Goal: Browse casually

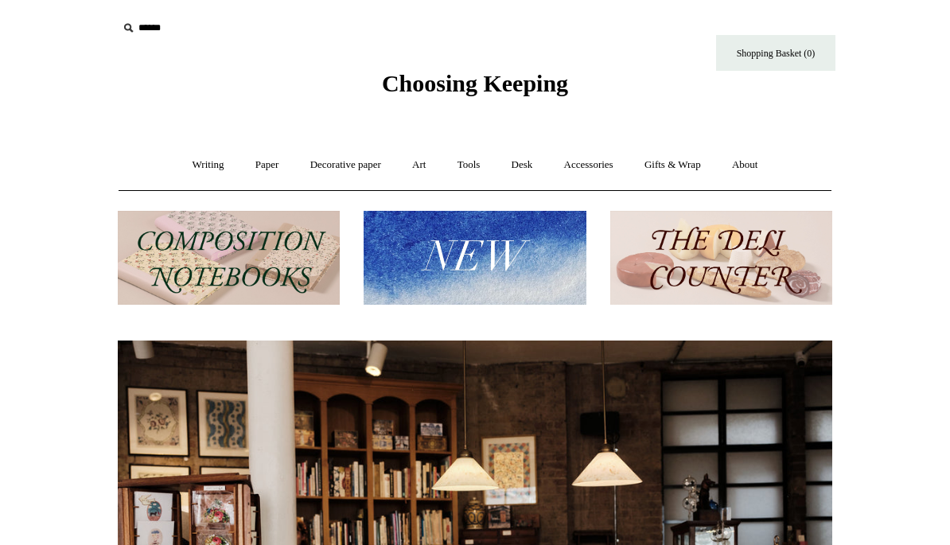
click at [349, 169] on link "Decorative paper +" at bounding box center [345, 165] width 99 height 42
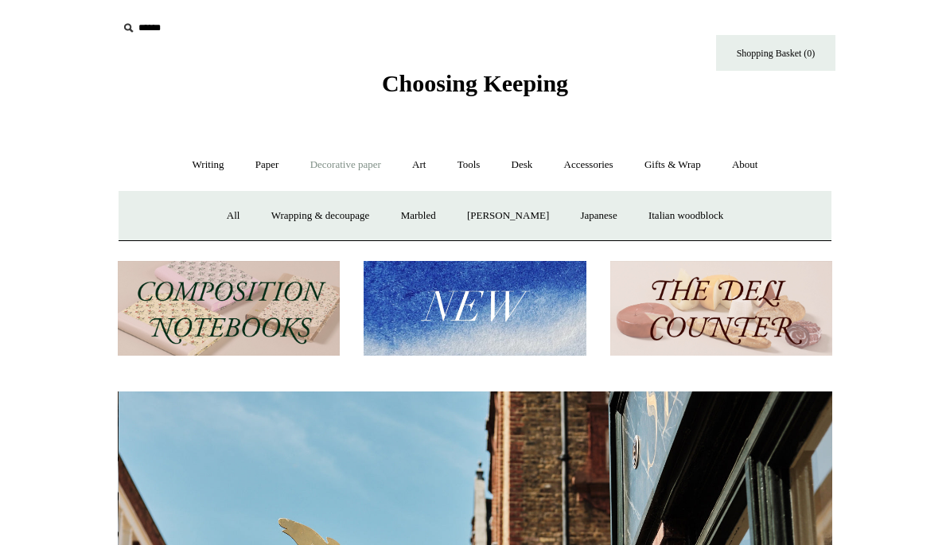
scroll to position [0, 714]
click at [414, 216] on link "Marbled" at bounding box center [419, 216] width 64 height 42
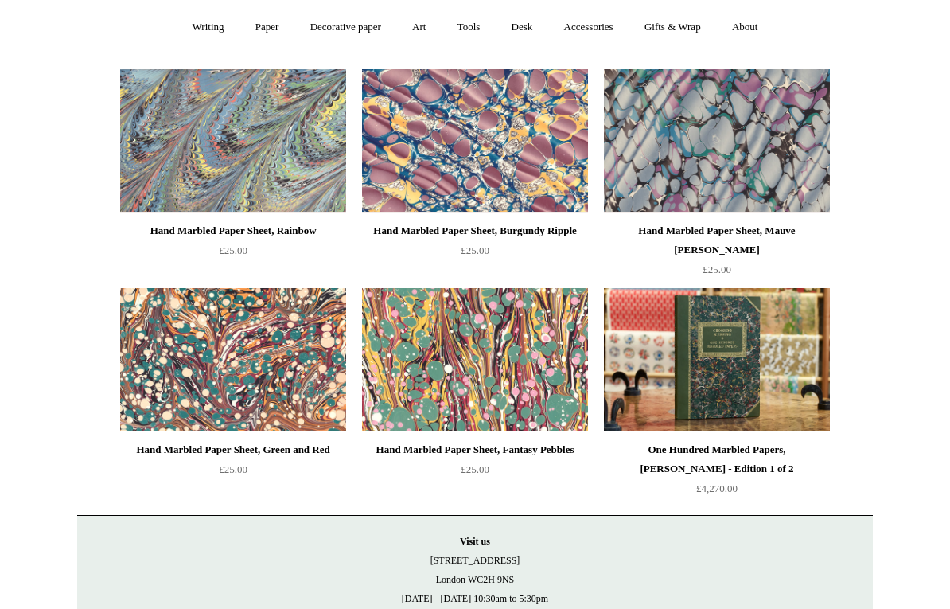
scroll to position [138, 0]
click at [710, 351] on img at bounding box center [717, 359] width 226 height 143
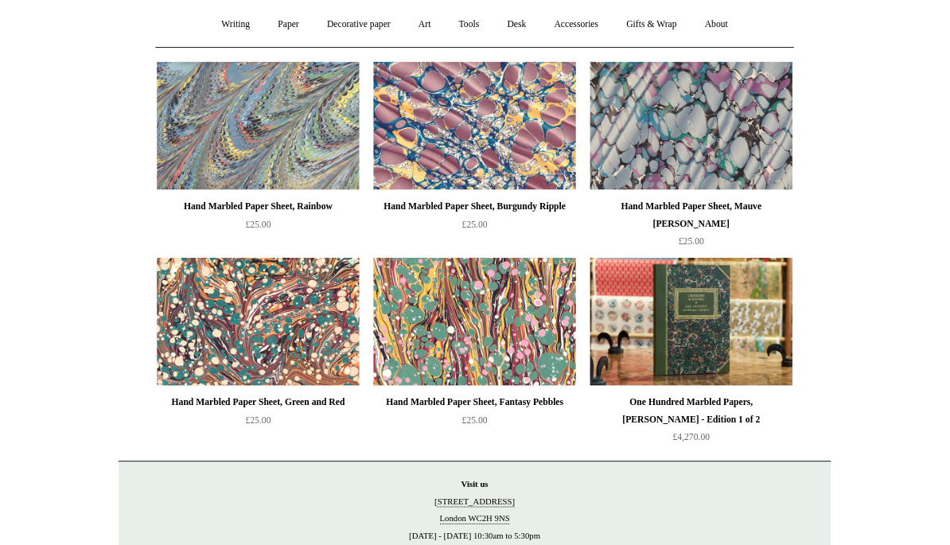
scroll to position [201, 0]
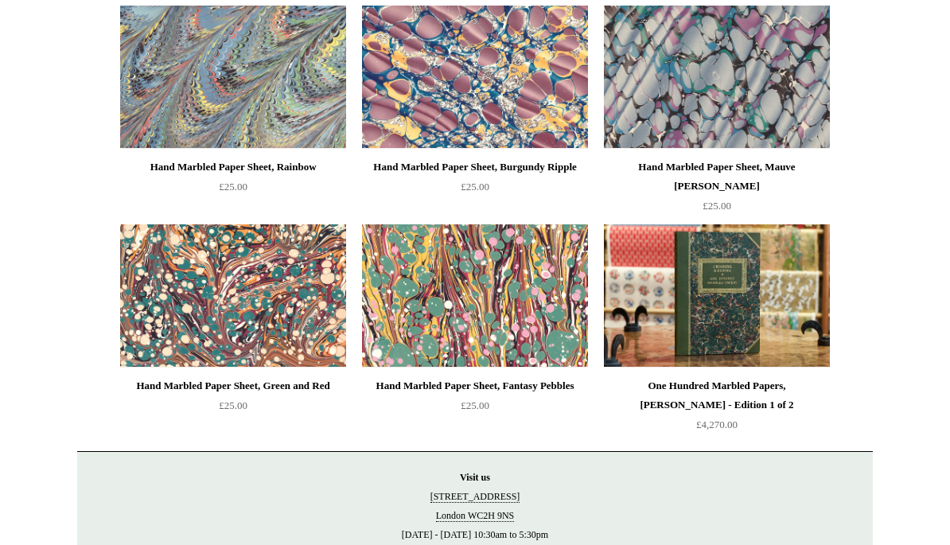
click at [482, 303] on img at bounding box center [475, 295] width 226 height 143
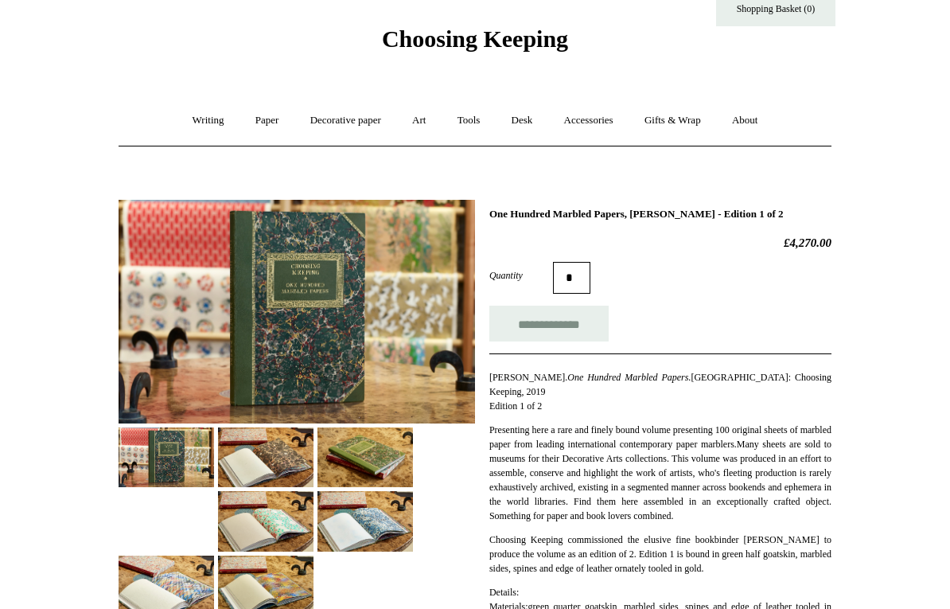
scroll to position [45, 0]
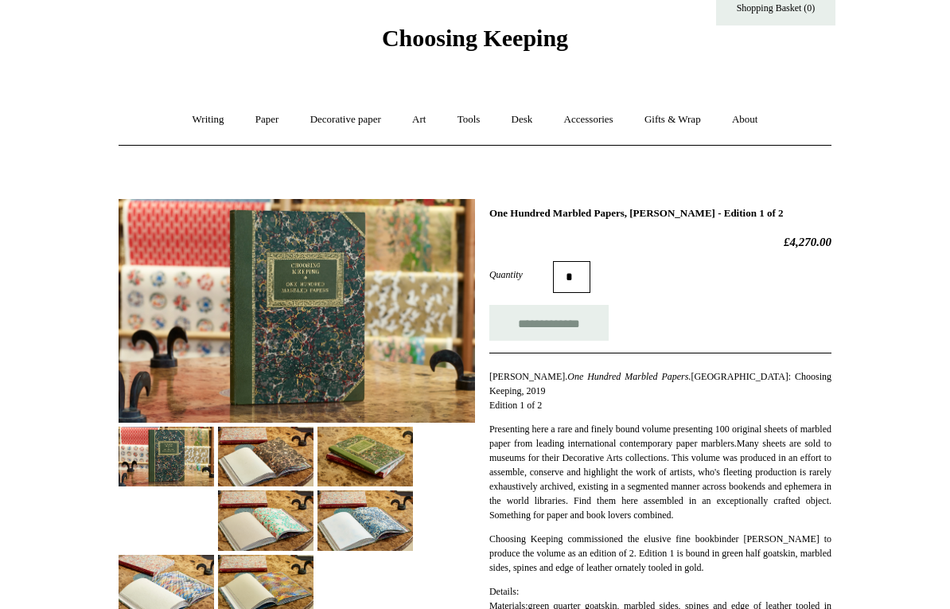
click at [379, 336] on img at bounding box center [297, 312] width 356 height 224
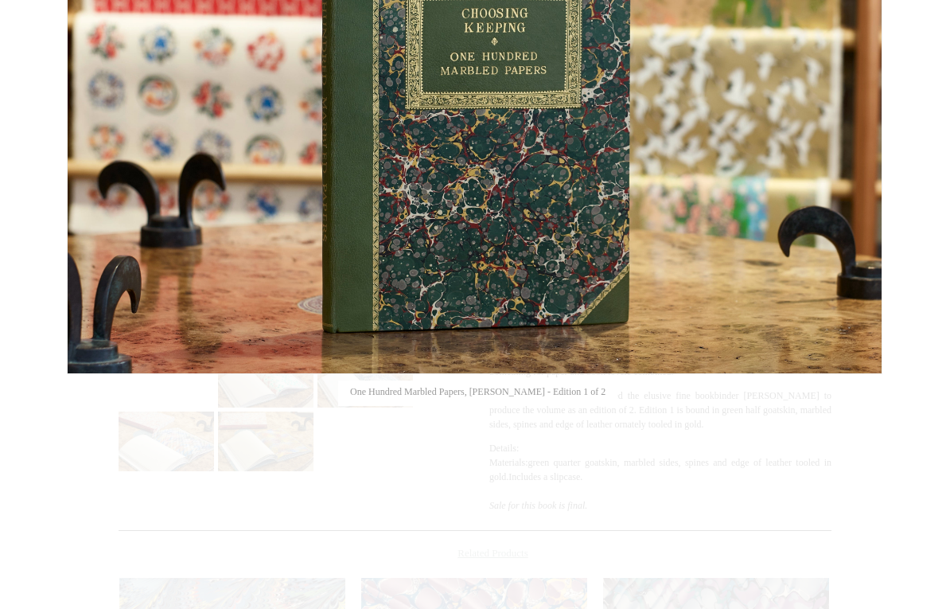
scroll to position [189, 0]
click at [806, 180] on link at bounding box center [740, 117] width 286 height 513
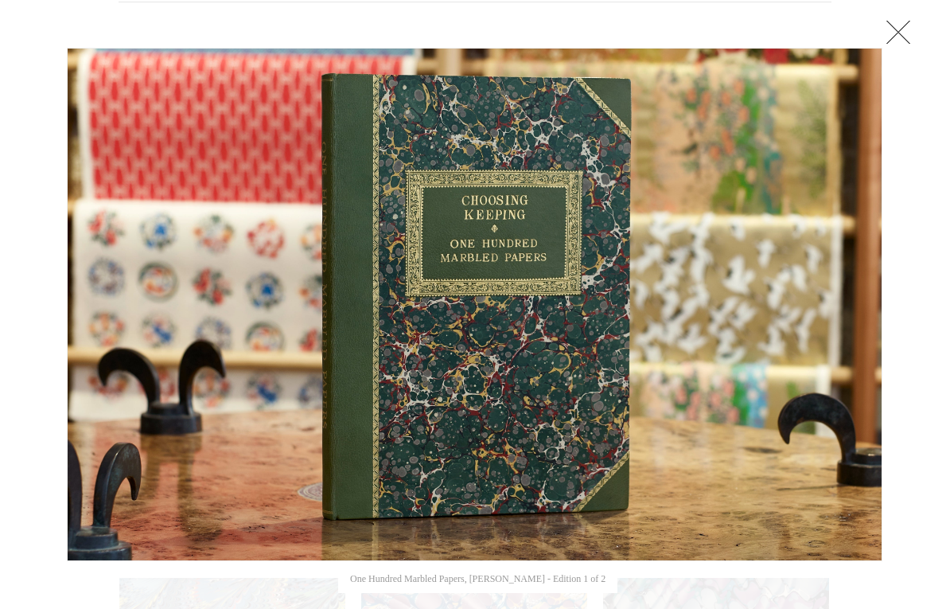
click at [897, 32] on link at bounding box center [898, 32] width 32 height 32
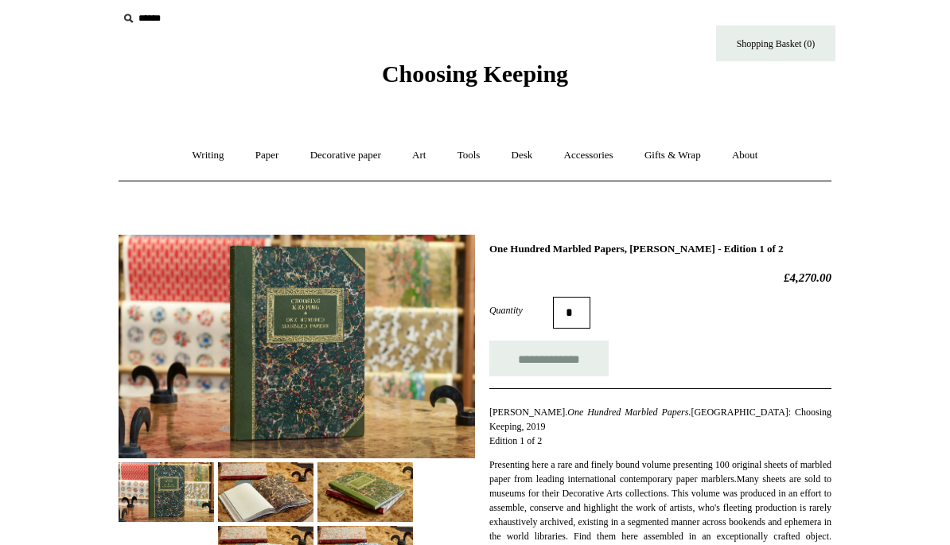
scroll to position [0, 0]
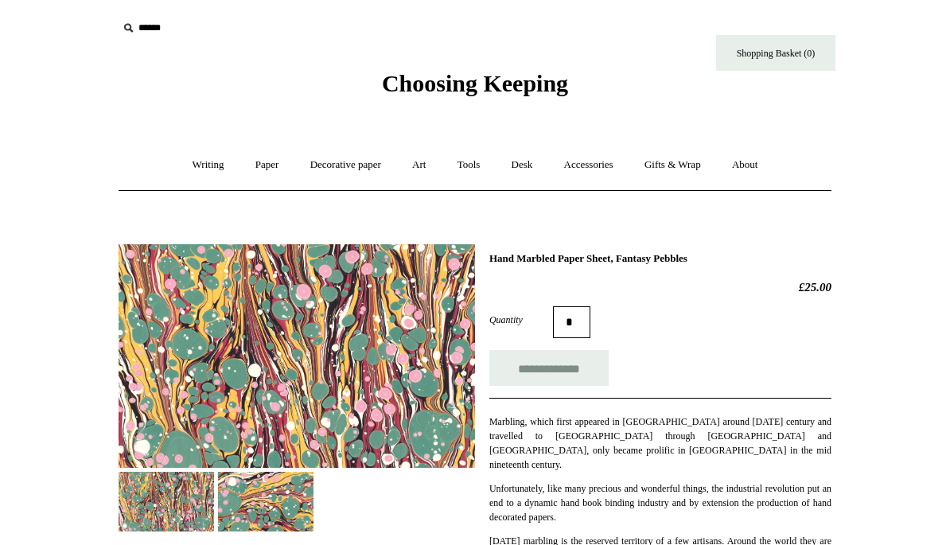
click at [346, 168] on link "Decorative paper +" at bounding box center [345, 165] width 99 height 42
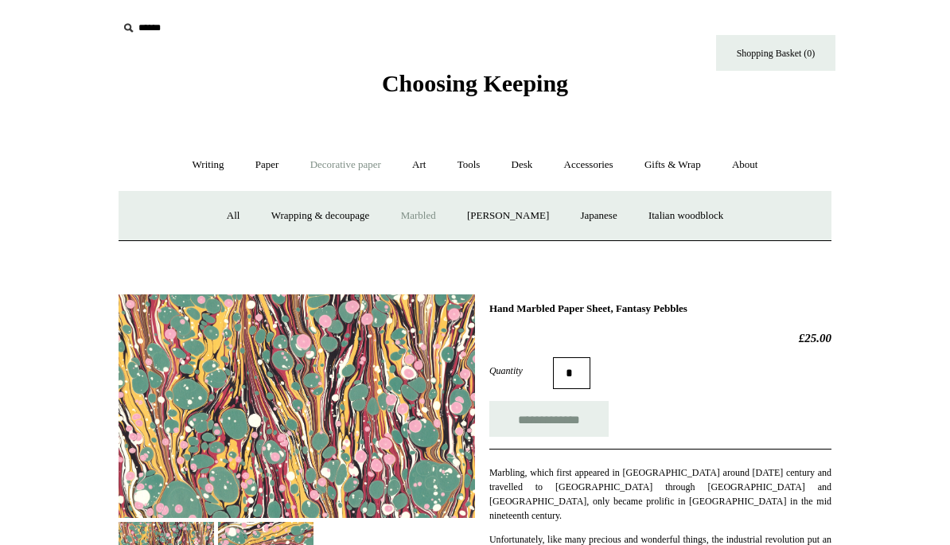
click at [226, 215] on link "All" at bounding box center [233, 216] width 42 height 42
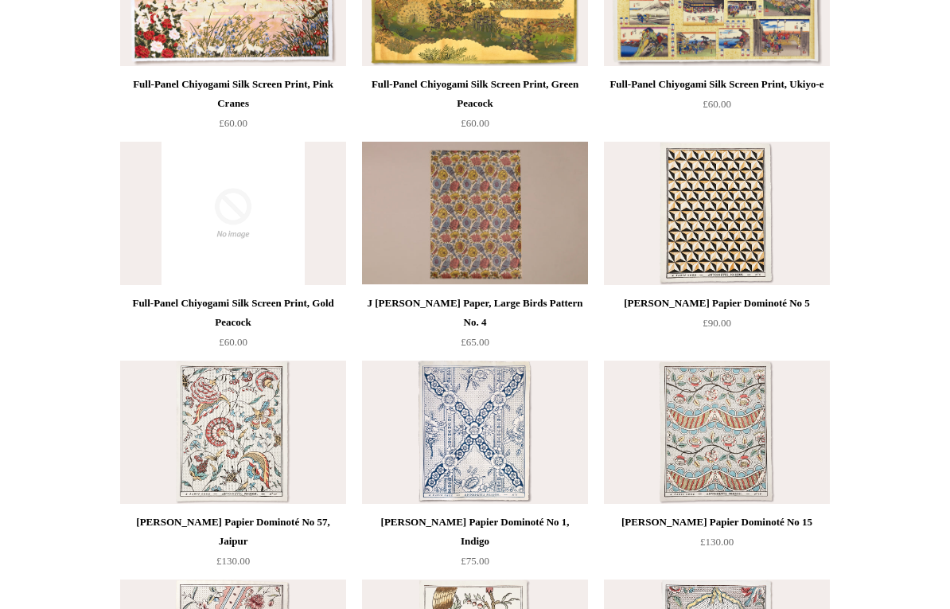
scroll to position [940, 0]
click at [727, 420] on img at bounding box center [717, 431] width 226 height 143
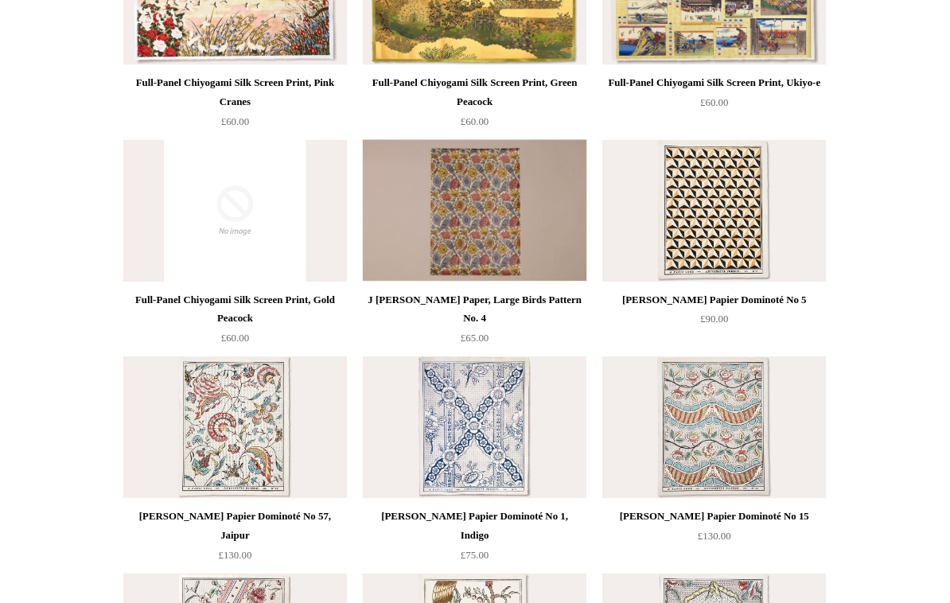
scroll to position [1005, 0]
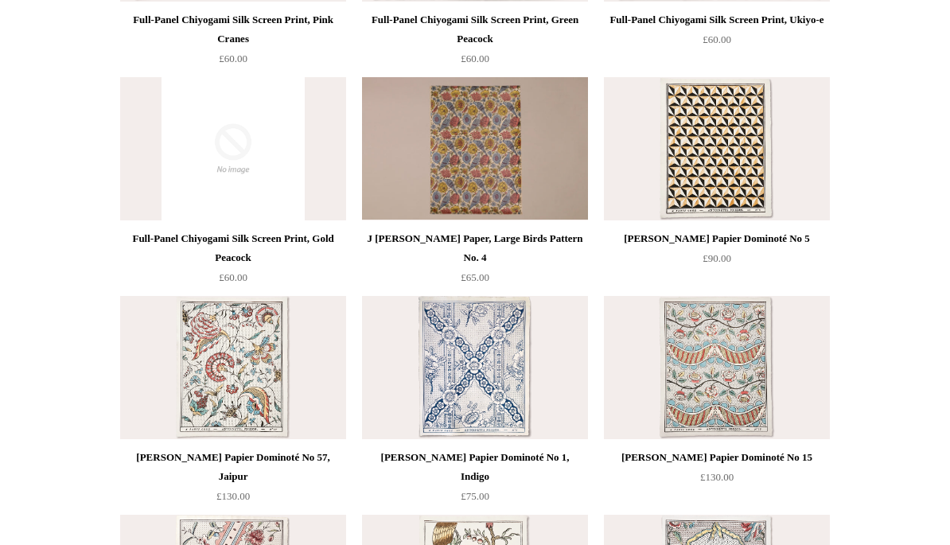
click at [465, 144] on img at bounding box center [475, 148] width 226 height 143
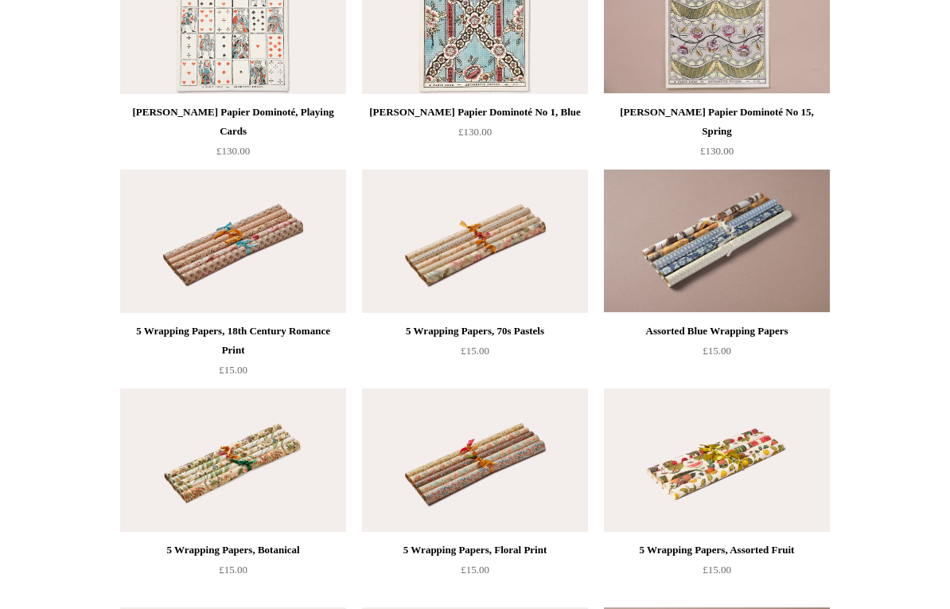
scroll to position [2006, 0]
click at [249, 237] on img at bounding box center [233, 240] width 226 height 143
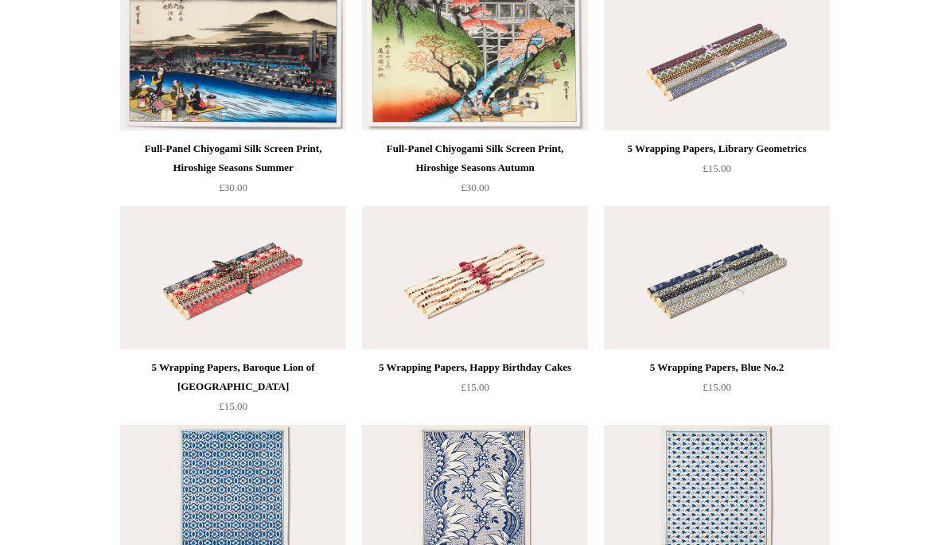
scroll to position [3688, 0]
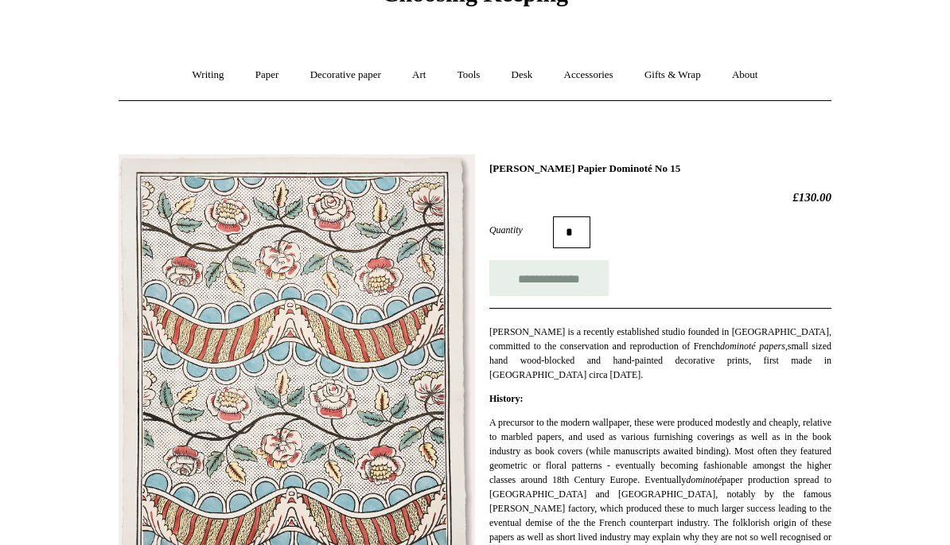
scroll to position [76, 0]
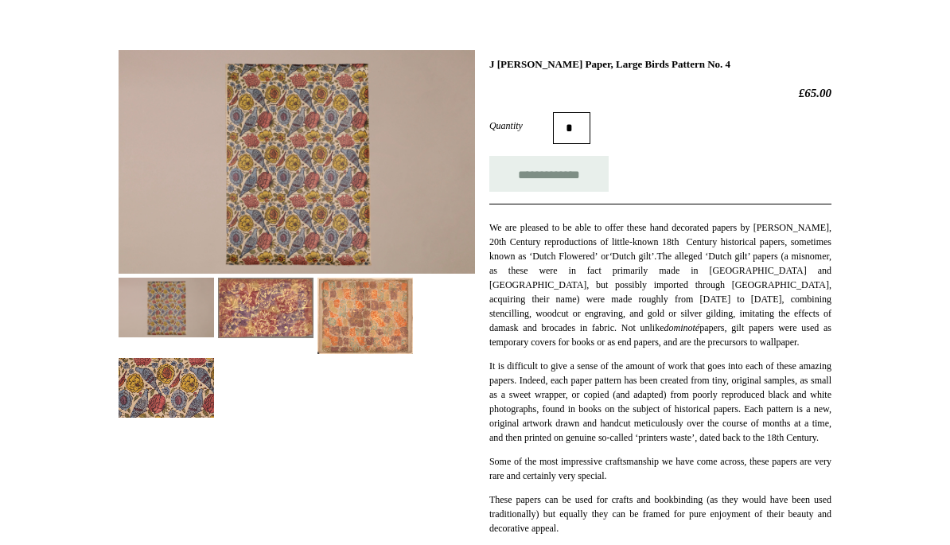
scroll to position [193, 0]
click at [288, 162] on img at bounding box center [297, 163] width 356 height 224
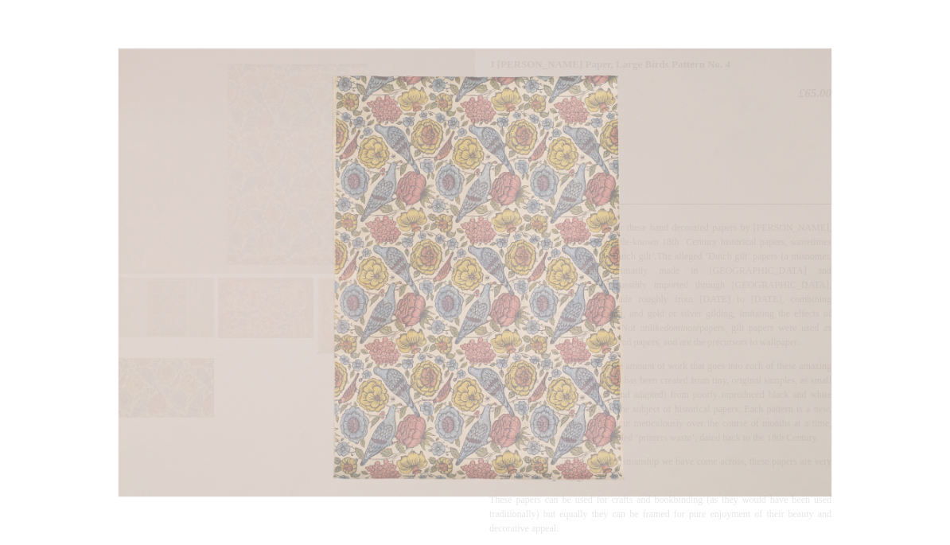
scroll to position [194, 0]
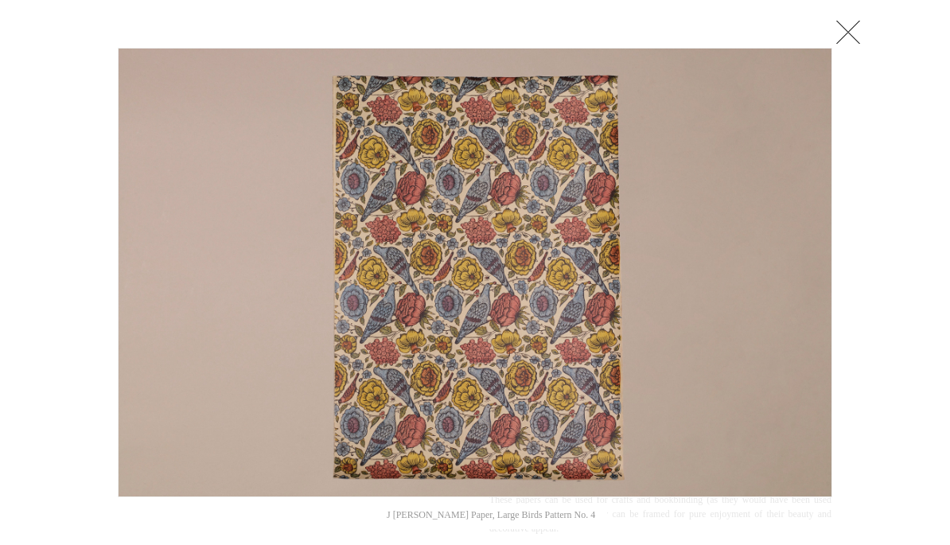
click at [842, 272] on div at bounding box center [840, 272] width 16 height 449
click at [846, 31] on link at bounding box center [848, 32] width 32 height 32
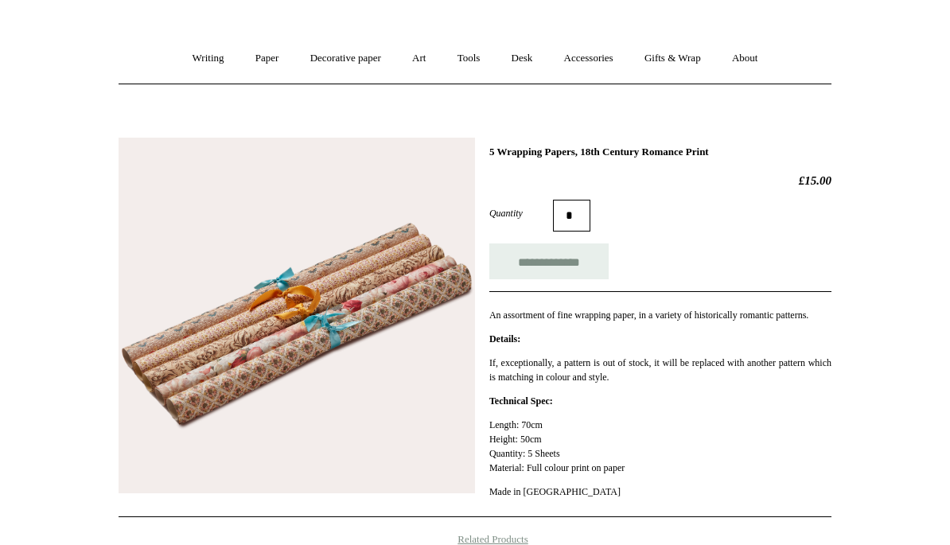
scroll to position [106, 0]
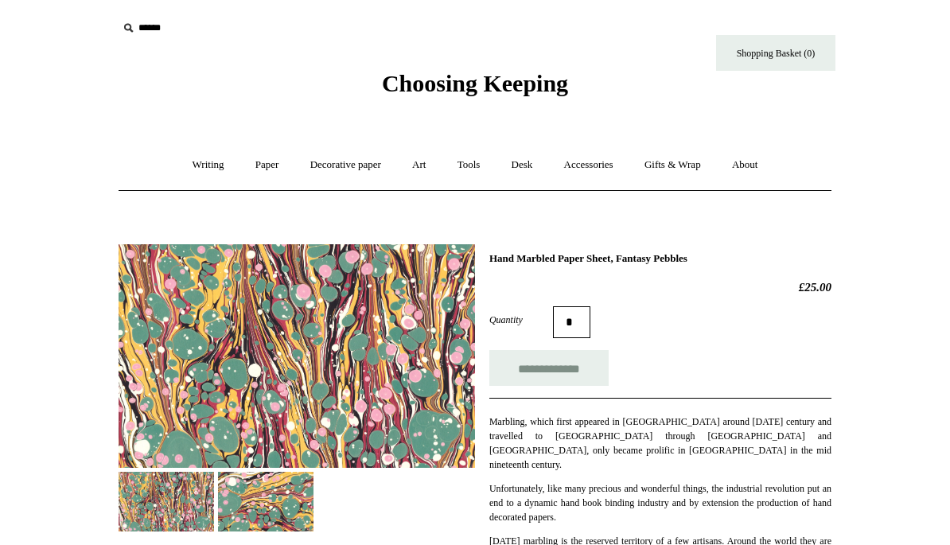
click at [474, 169] on link "Tools +" at bounding box center [469, 165] width 52 height 42
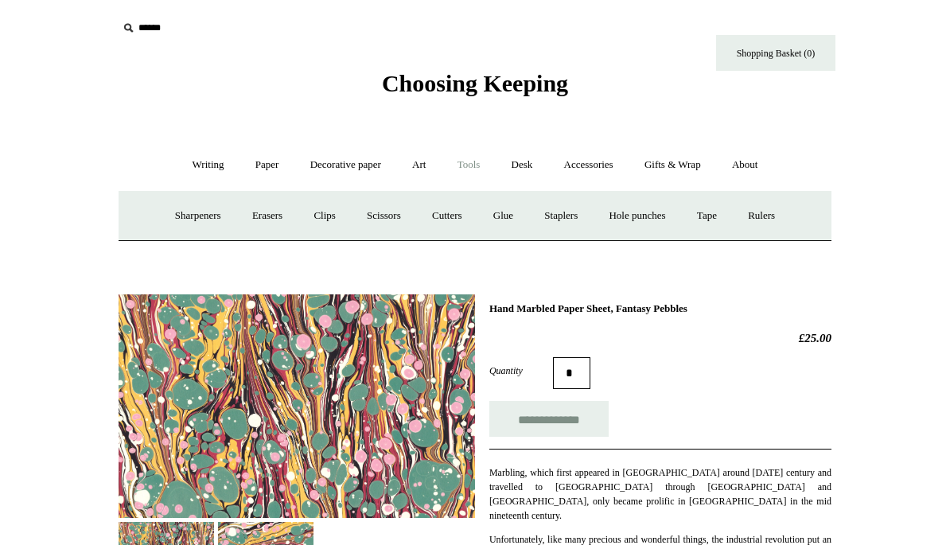
click at [714, 216] on link "Tape +" at bounding box center [707, 216] width 49 height 42
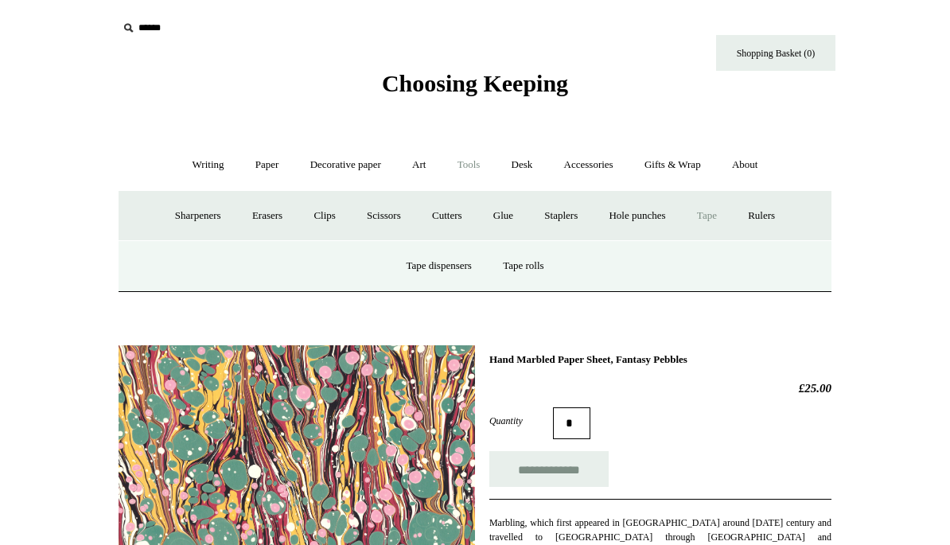
click at [526, 263] on link "Tape rolls" at bounding box center [522, 266] width 69 height 42
click at [527, 164] on link "Desk +" at bounding box center [522, 165] width 50 height 42
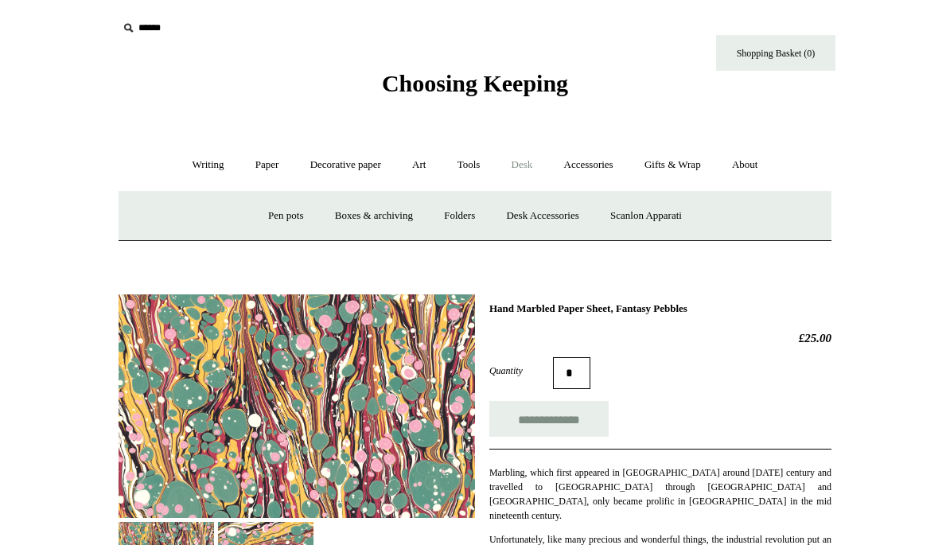
click at [645, 216] on link "Scanlon Apparati" at bounding box center [646, 216] width 100 height 42
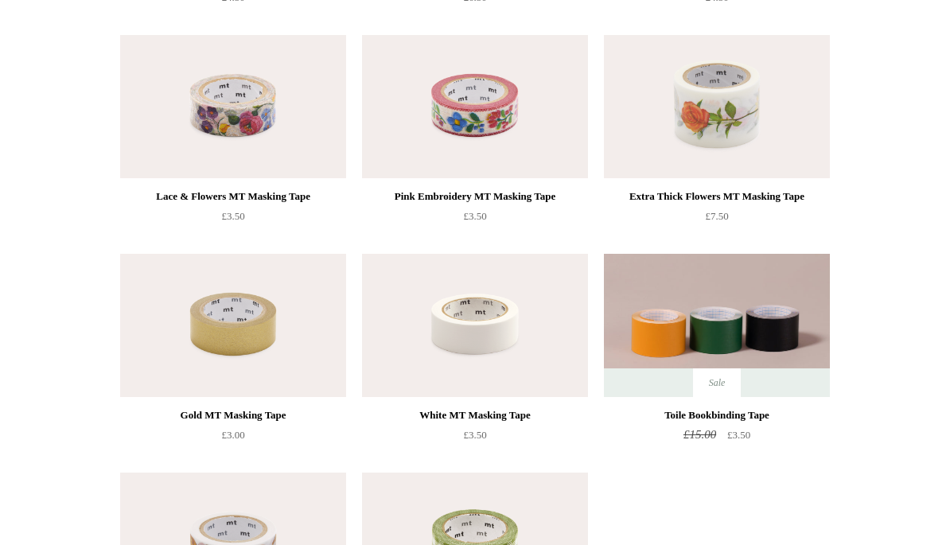
scroll to position [384, 0]
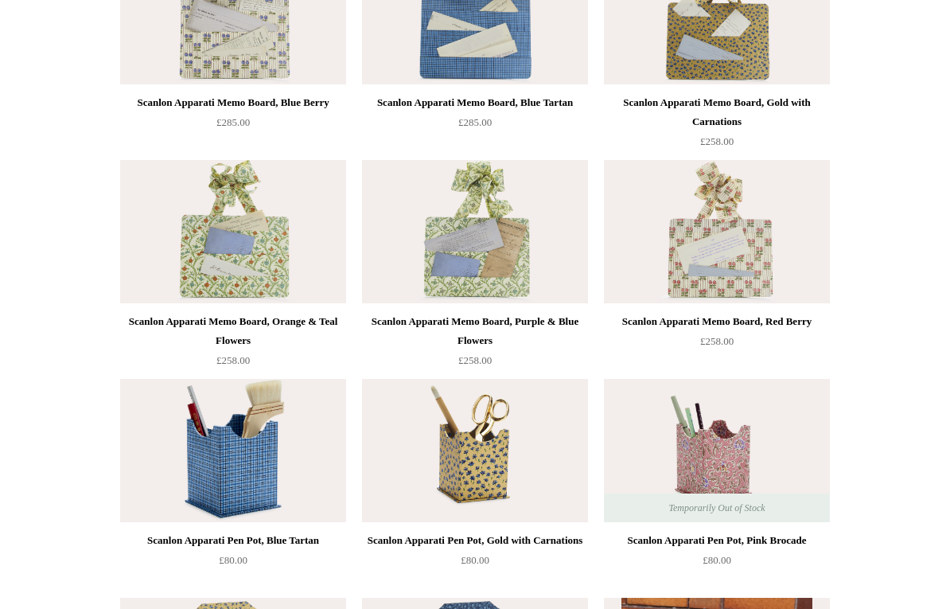
scroll to position [484, 0]
click at [471, 233] on img at bounding box center [475, 231] width 226 height 143
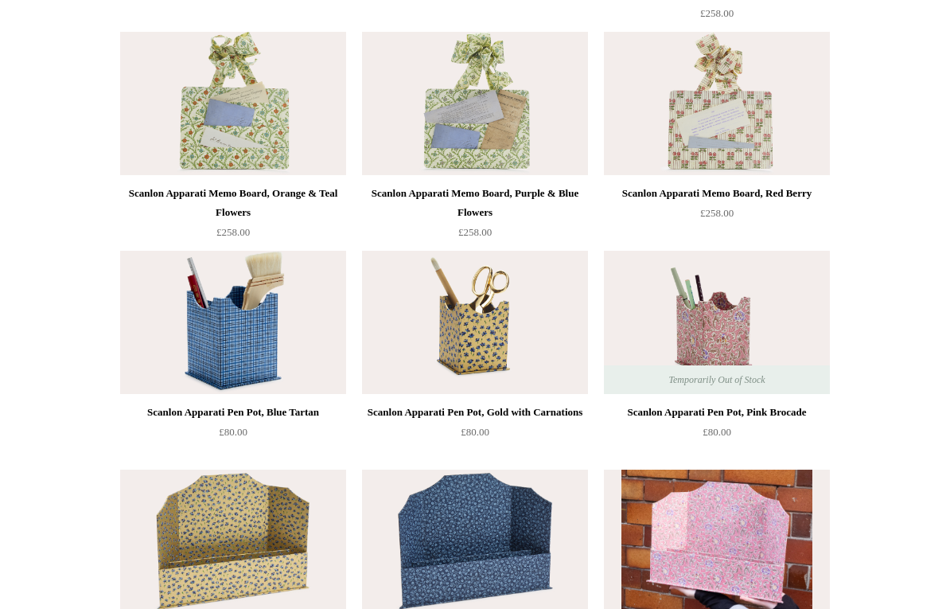
scroll to position [613, 0]
click at [483, 332] on img at bounding box center [475, 322] width 226 height 143
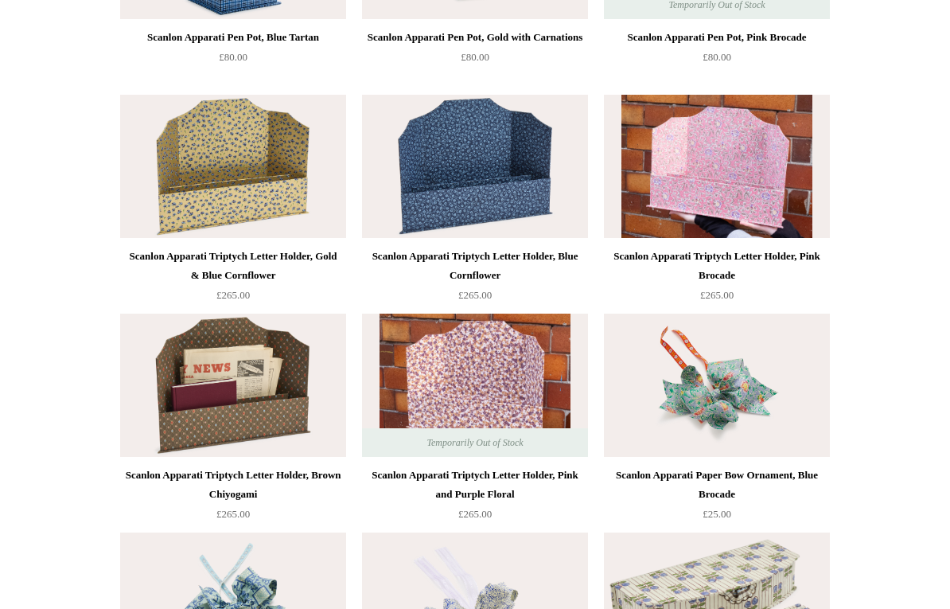
scroll to position [987, 0]
click at [216, 162] on img at bounding box center [233, 166] width 226 height 143
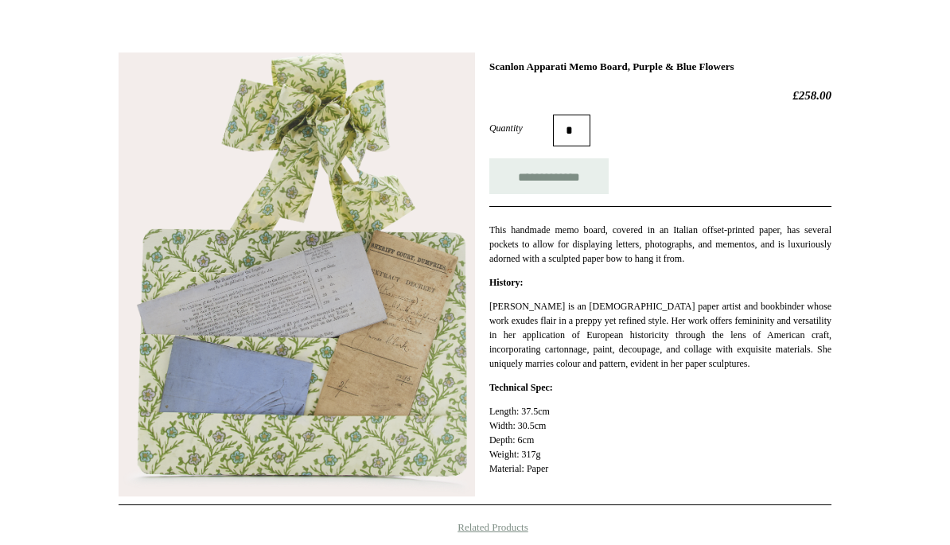
scroll to position [191, 0]
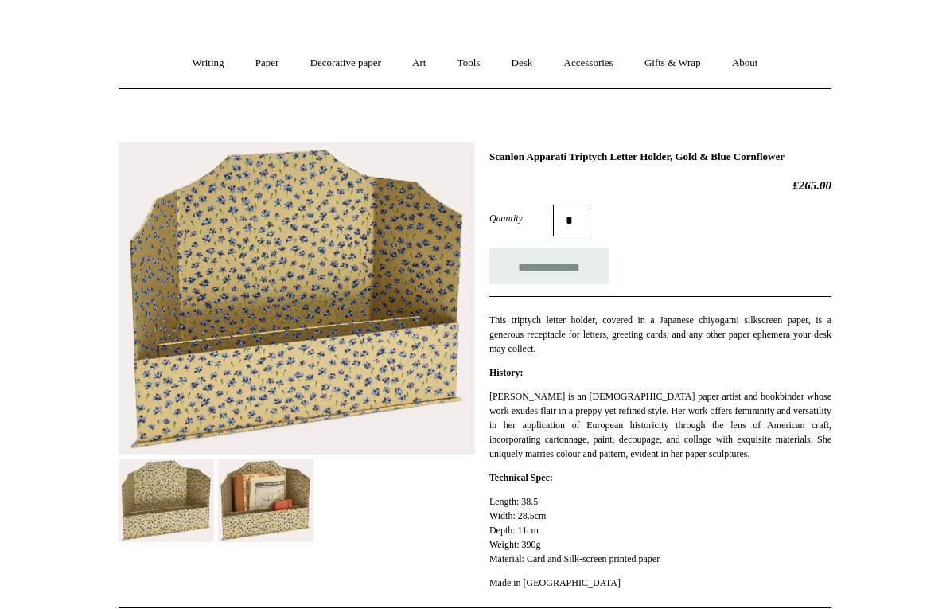
scroll to position [103, 0]
click at [266, 489] on img at bounding box center [265, 499] width 95 height 84
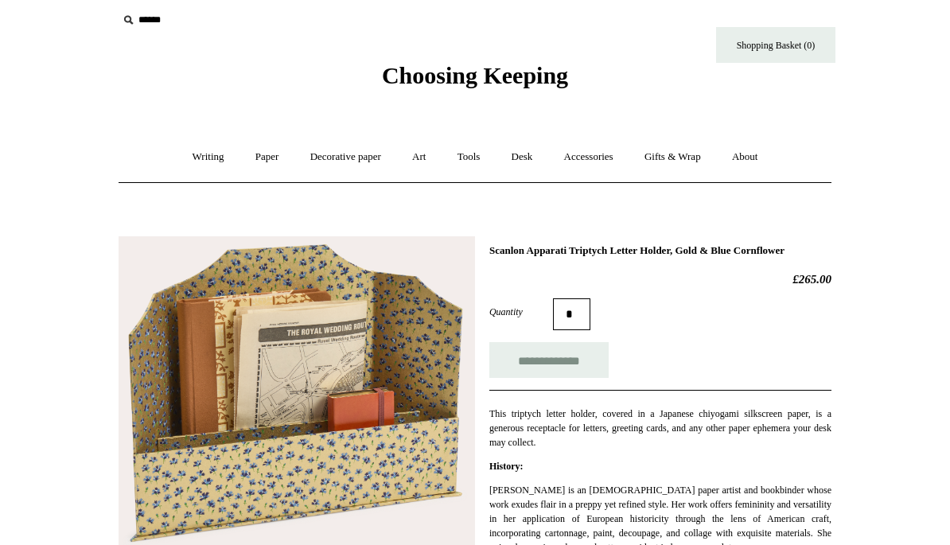
scroll to position [0, 0]
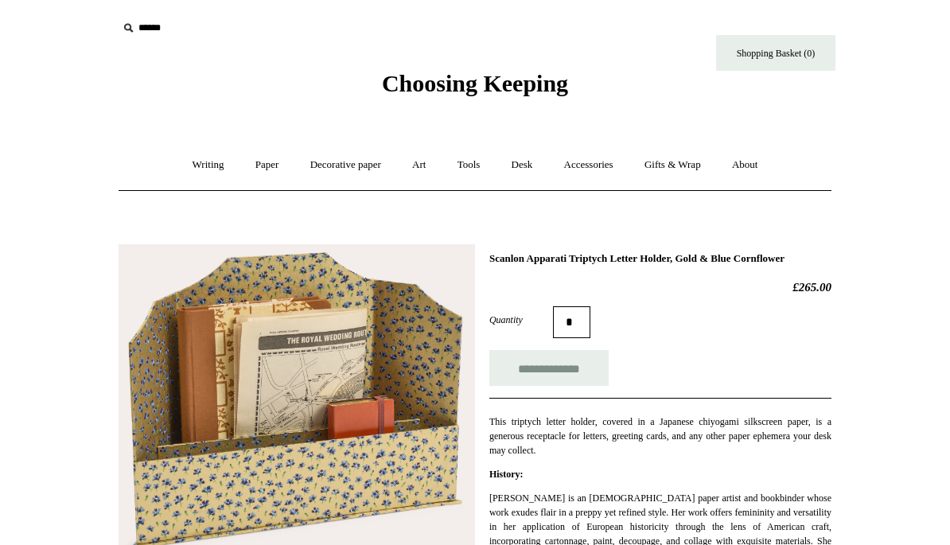
click at [599, 162] on link "Accessories +" at bounding box center [589, 165] width 78 height 42
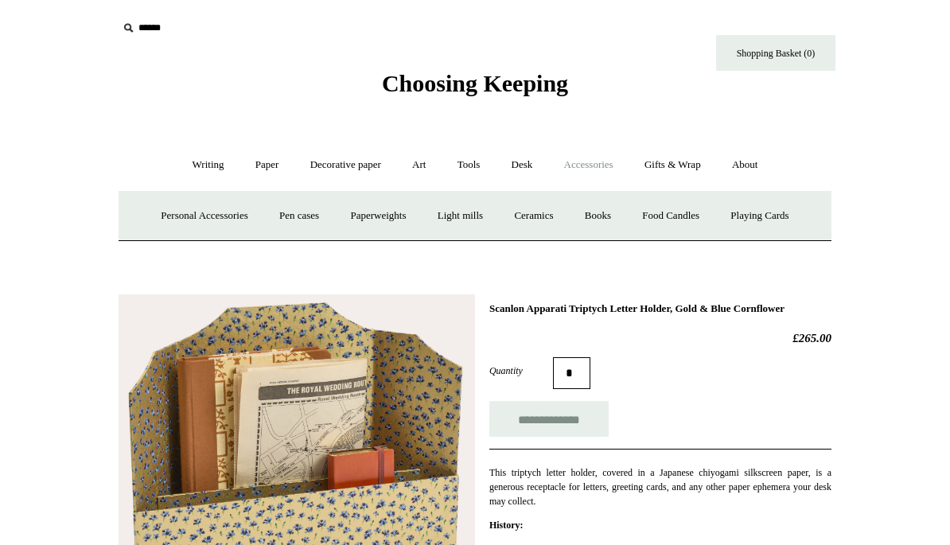
click at [766, 215] on link "Playing Cards" at bounding box center [759, 216] width 87 height 42
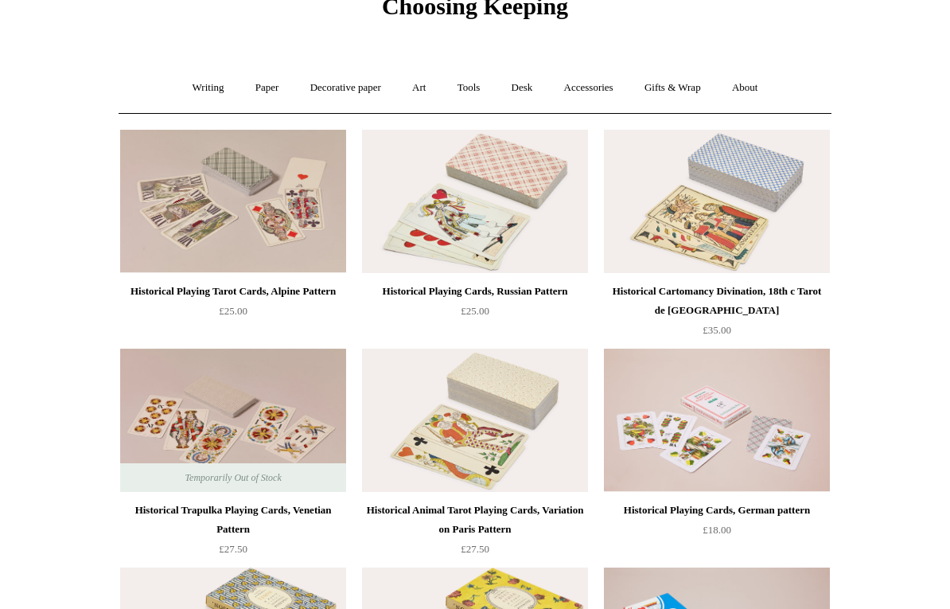
scroll to position [77, 0]
click at [472, 202] on img at bounding box center [475, 201] width 226 height 143
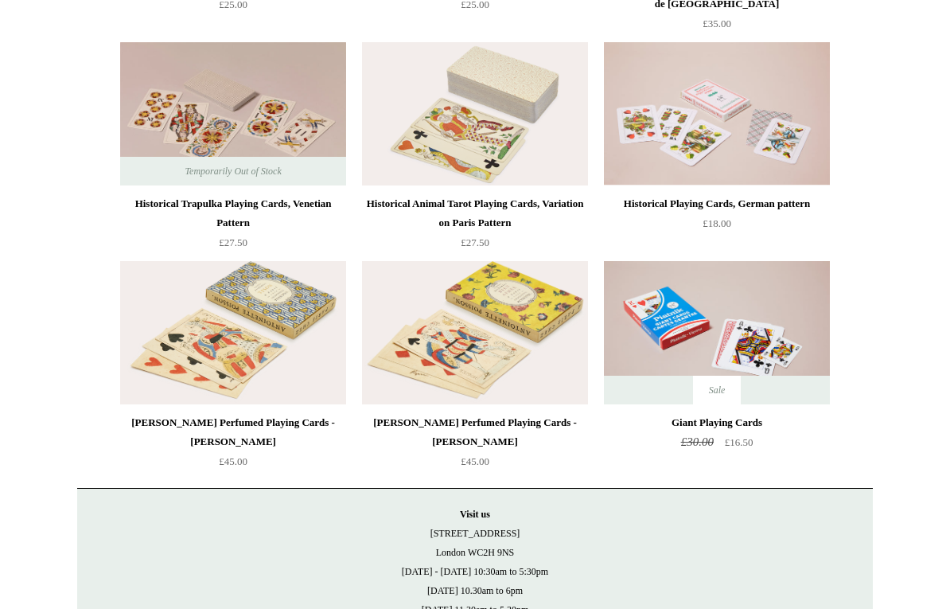
scroll to position [384, 0]
click at [272, 318] on img at bounding box center [233, 331] width 226 height 143
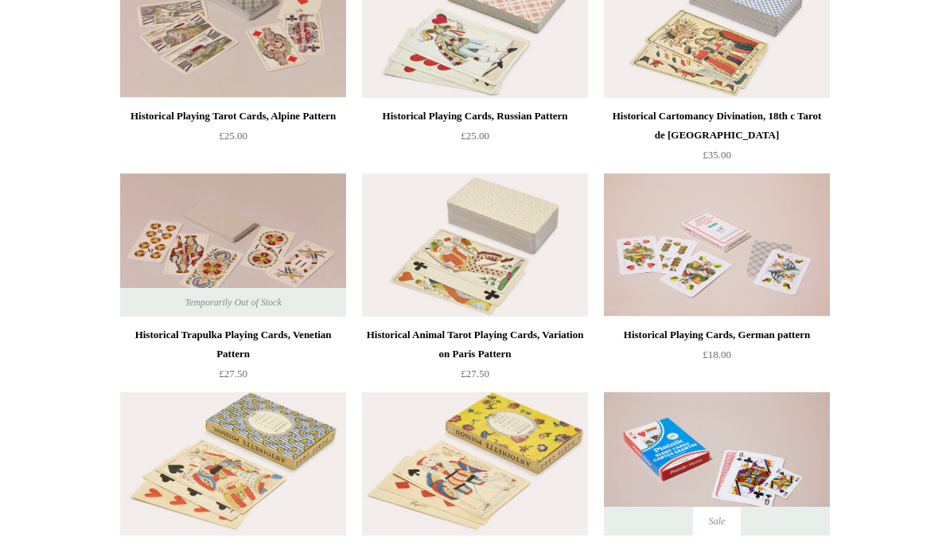
scroll to position [231, 0]
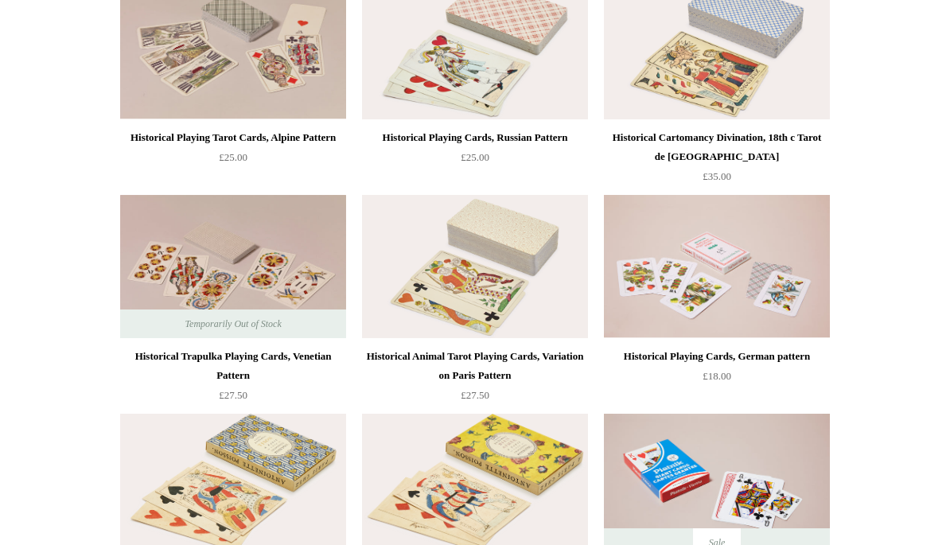
click at [473, 257] on img at bounding box center [475, 266] width 226 height 143
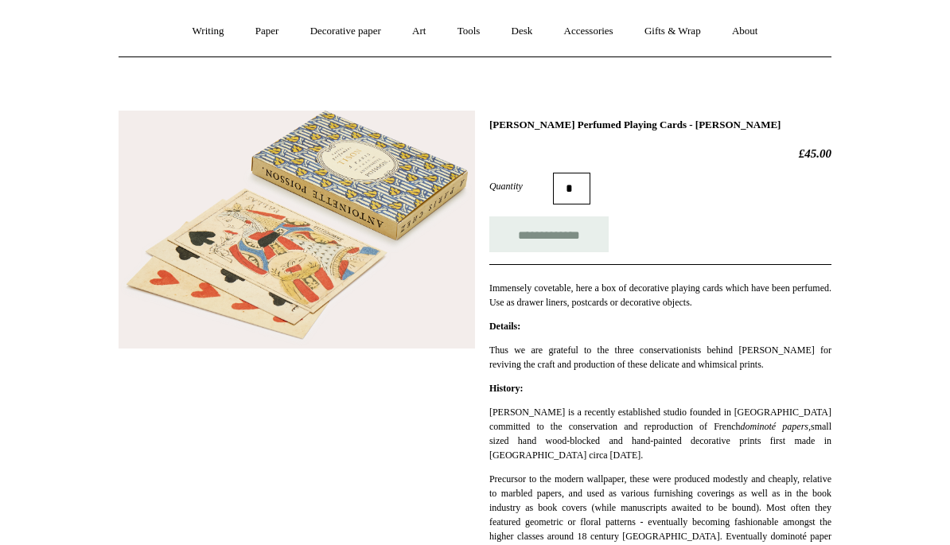
scroll to position [107, 0]
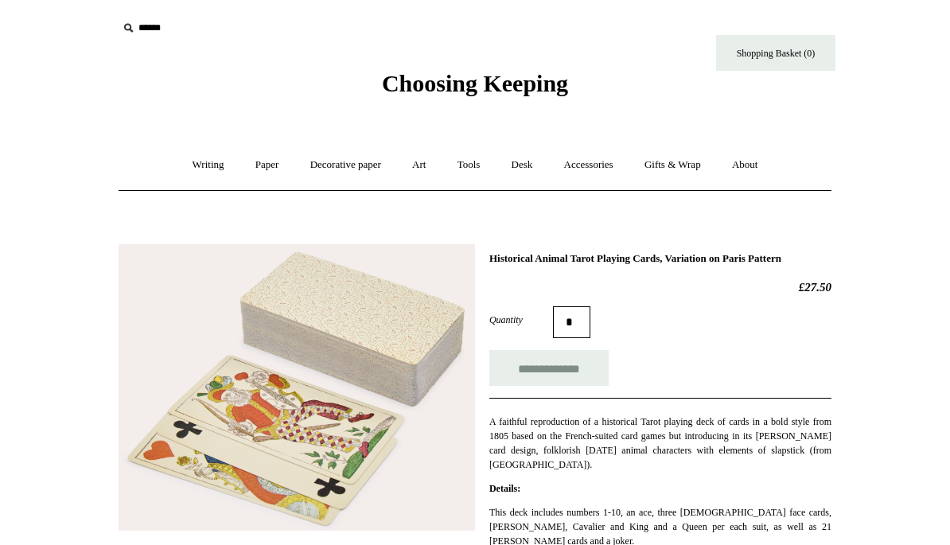
click at [592, 168] on link "Accessories +" at bounding box center [589, 165] width 78 height 42
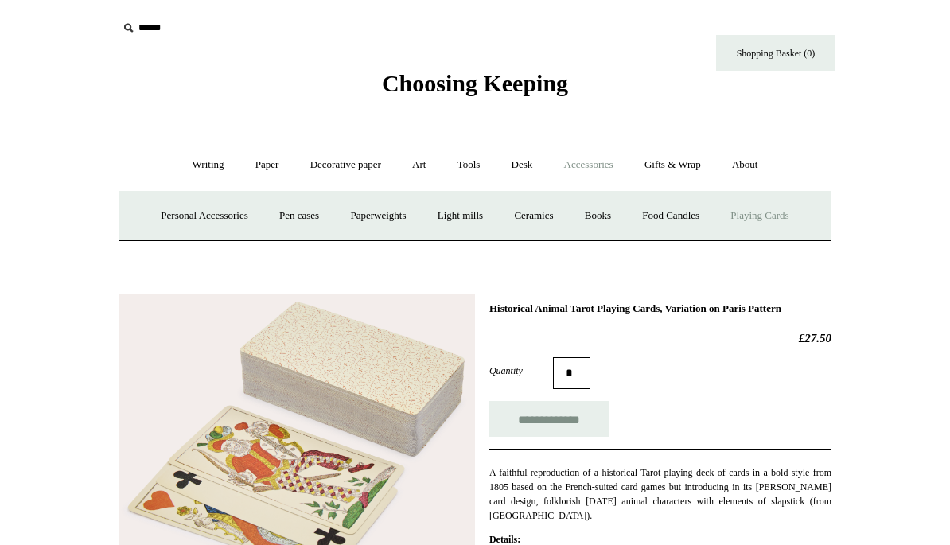
click at [285, 215] on link "Pen cases" at bounding box center [299, 216] width 68 height 42
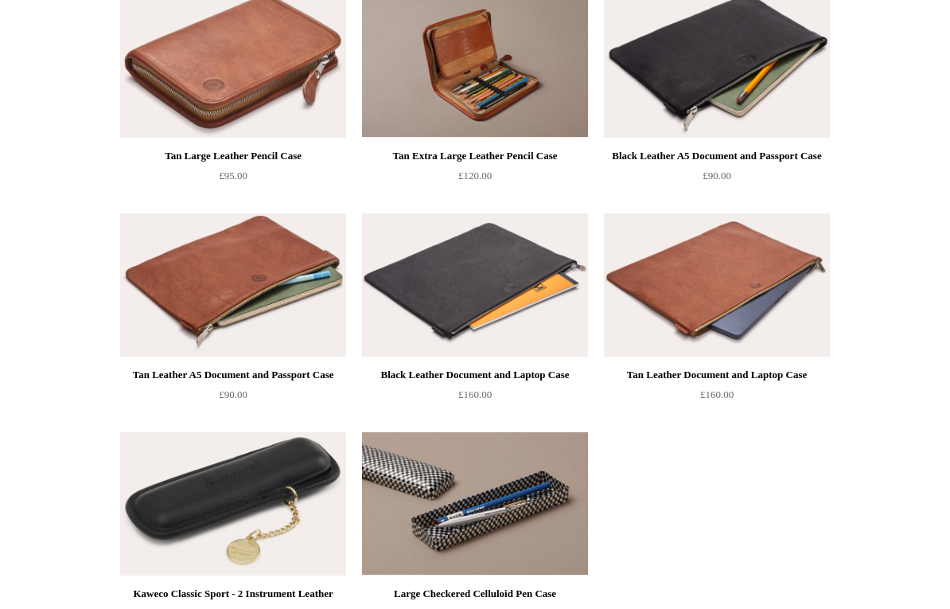
scroll to position [1526, 0]
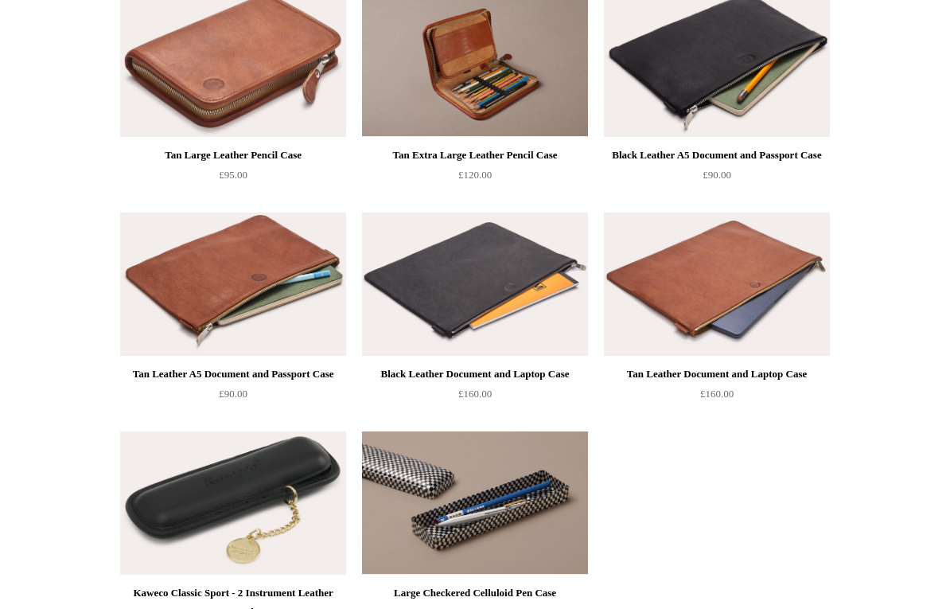
click at [239, 269] on img at bounding box center [233, 283] width 226 height 143
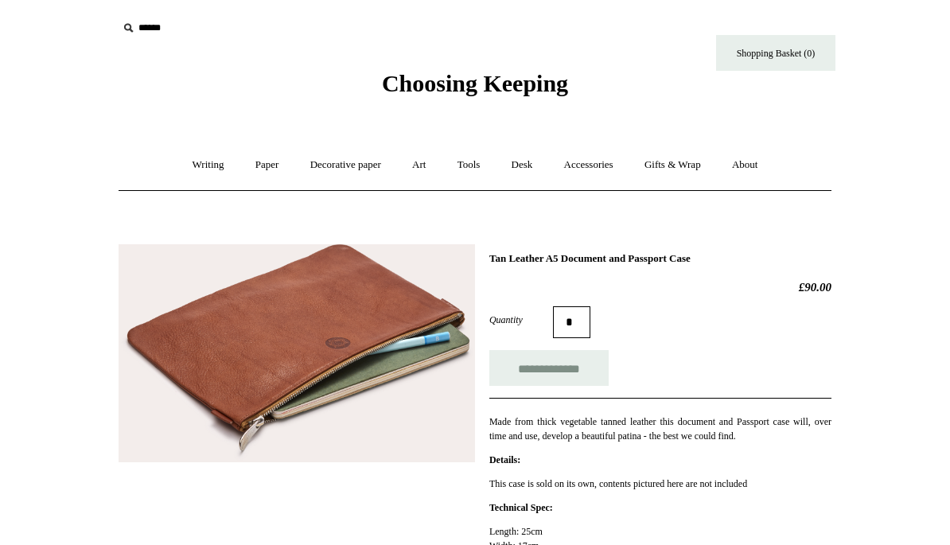
click at [473, 169] on link "Tools +" at bounding box center [469, 165] width 52 height 42
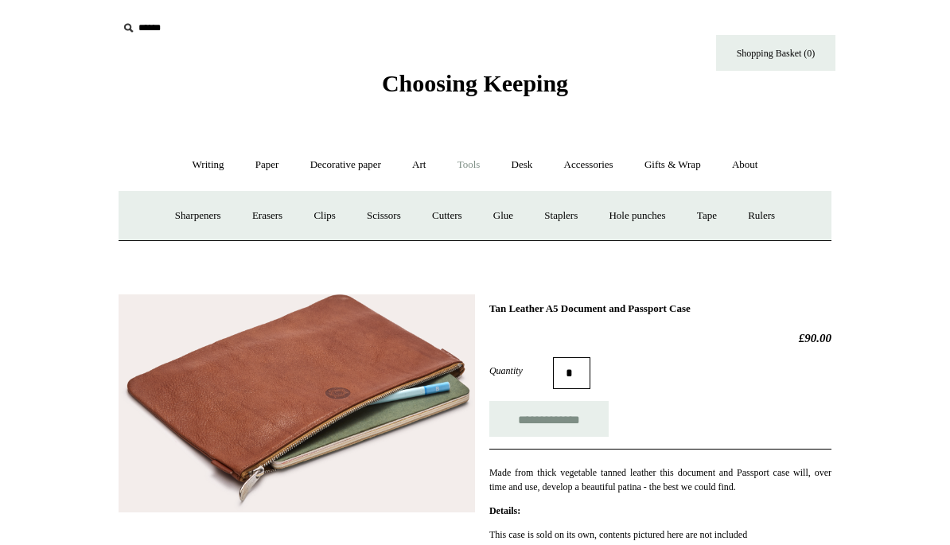
click at [268, 167] on link "Paper +" at bounding box center [267, 165] width 53 height 42
